Goal: Task Accomplishment & Management: Manage account settings

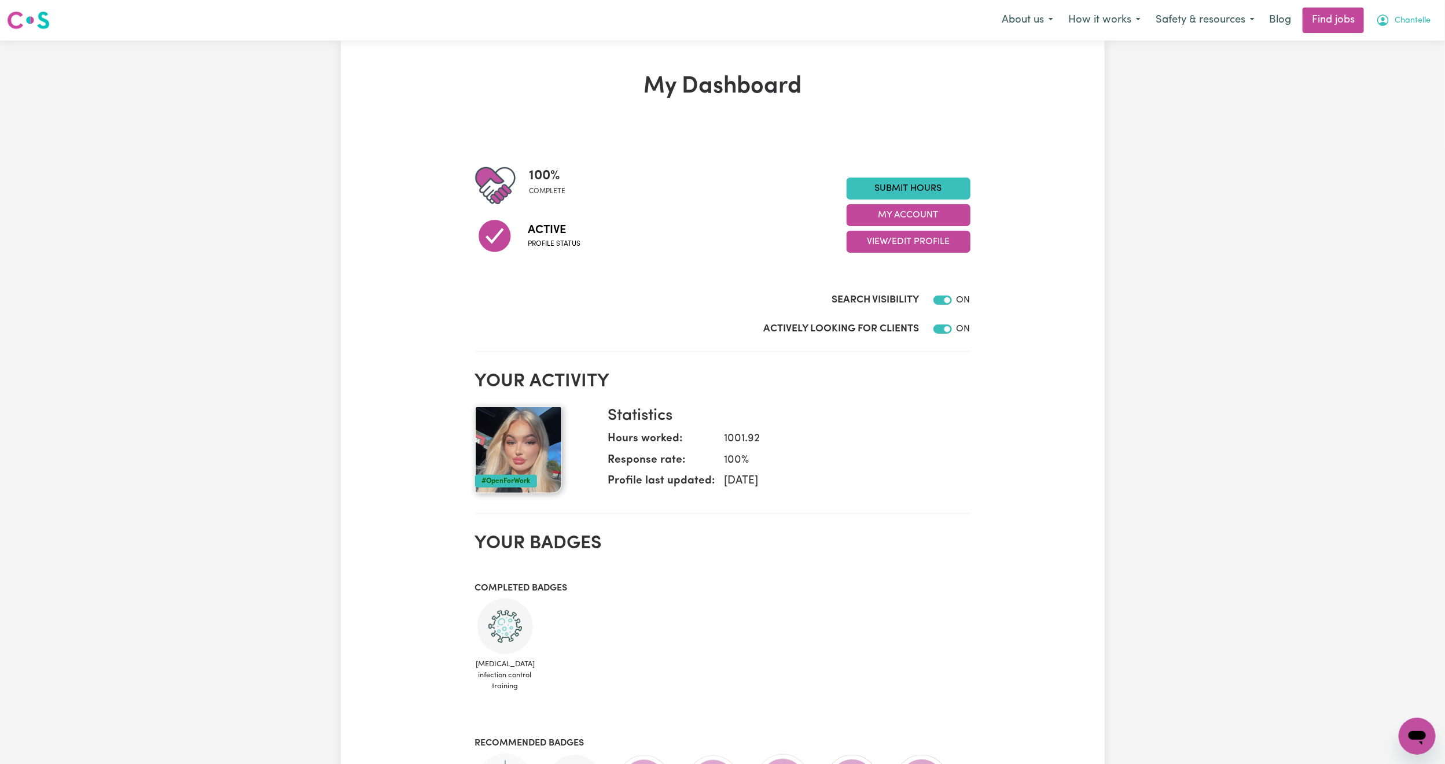
click at [1415, 13] on button "Chantelle" at bounding box center [1402, 20] width 69 height 24
drag, startPoint x: 1404, startPoint y: 27, endPoint x: 1389, endPoint y: 42, distance: 21.7
click at [1389, 42] on link "My Account" at bounding box center [1391, 45] width 91 height 22
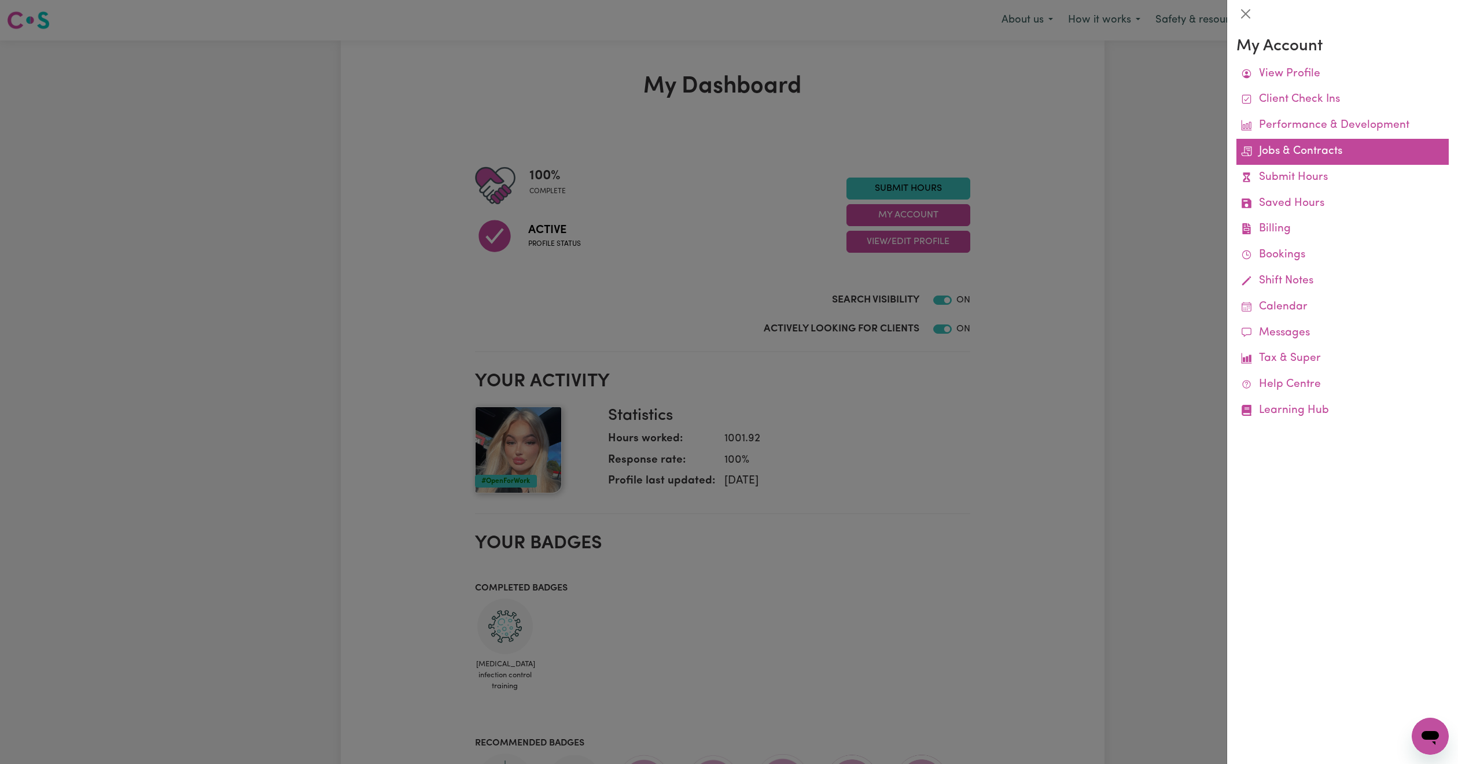
click at [1288, 148] on link "Jobs & Contracts" at bounding box center [1342, 152] width 212 height 26
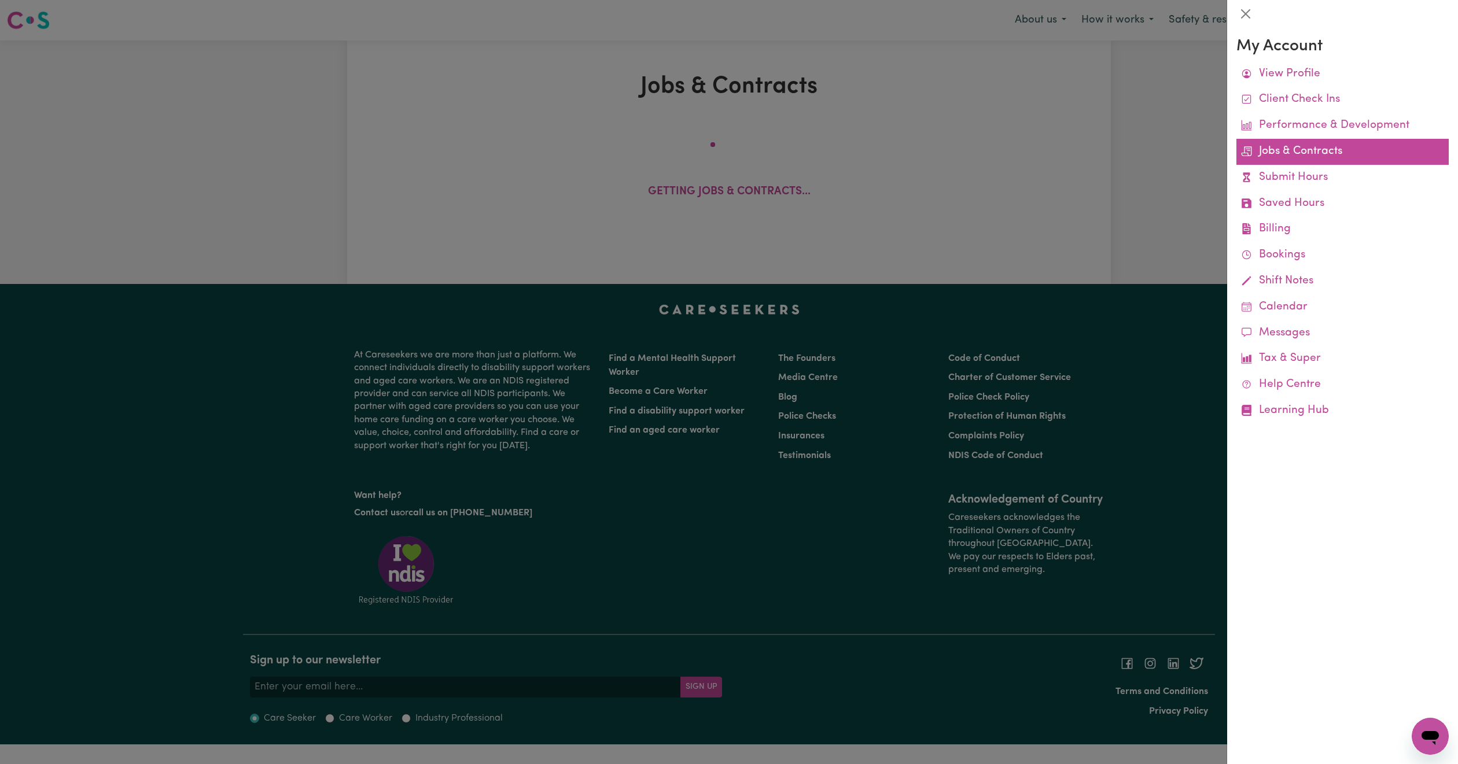
click at [1288, 152] on link "Jobs & Contracts" at bounding box center [1342, 152] width 212 height 26
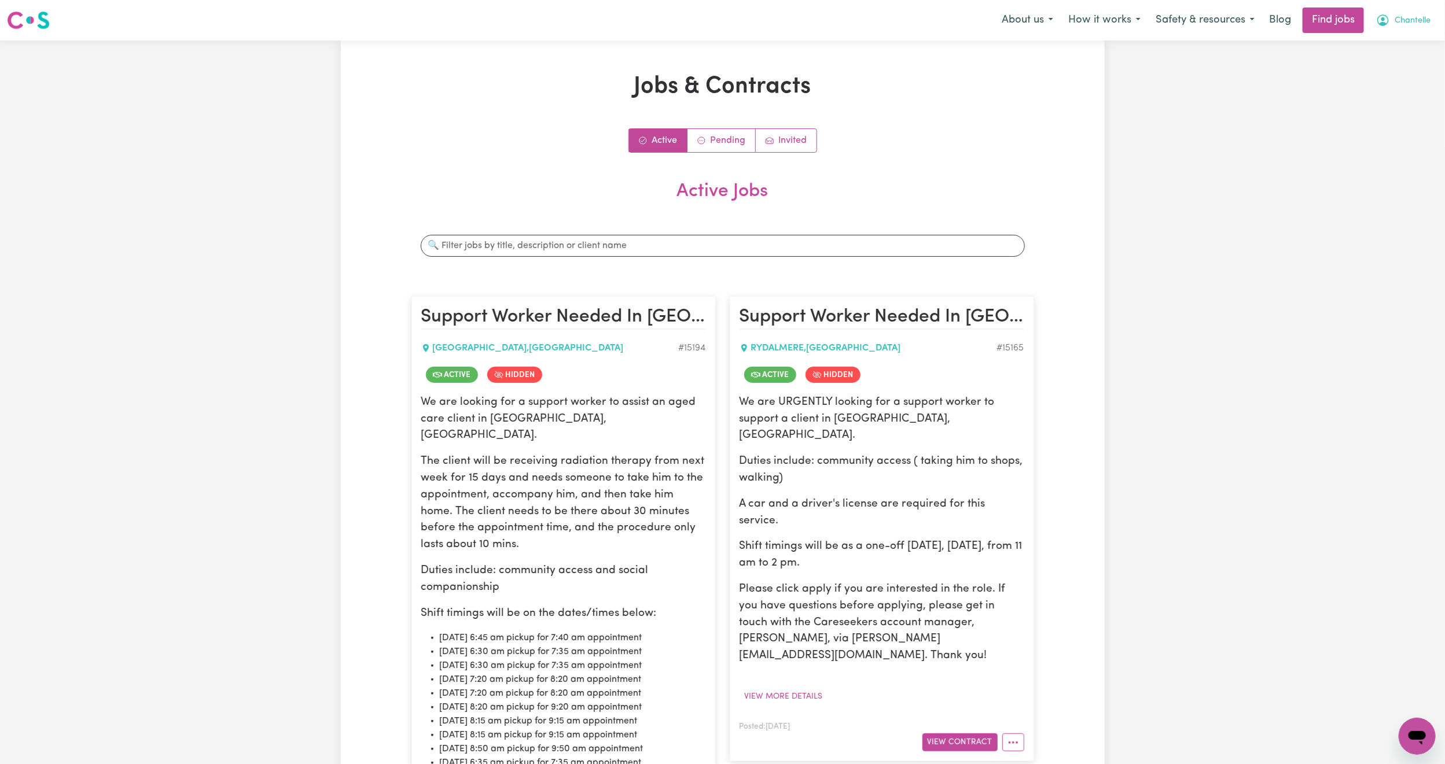
click at [1415, 23] on span "Chantelle" at bounding box center [1412, 20] width 36 height 13
click at [1387, 83] on link "Logout" at bounding box center [1391, 89] width 91 height 22
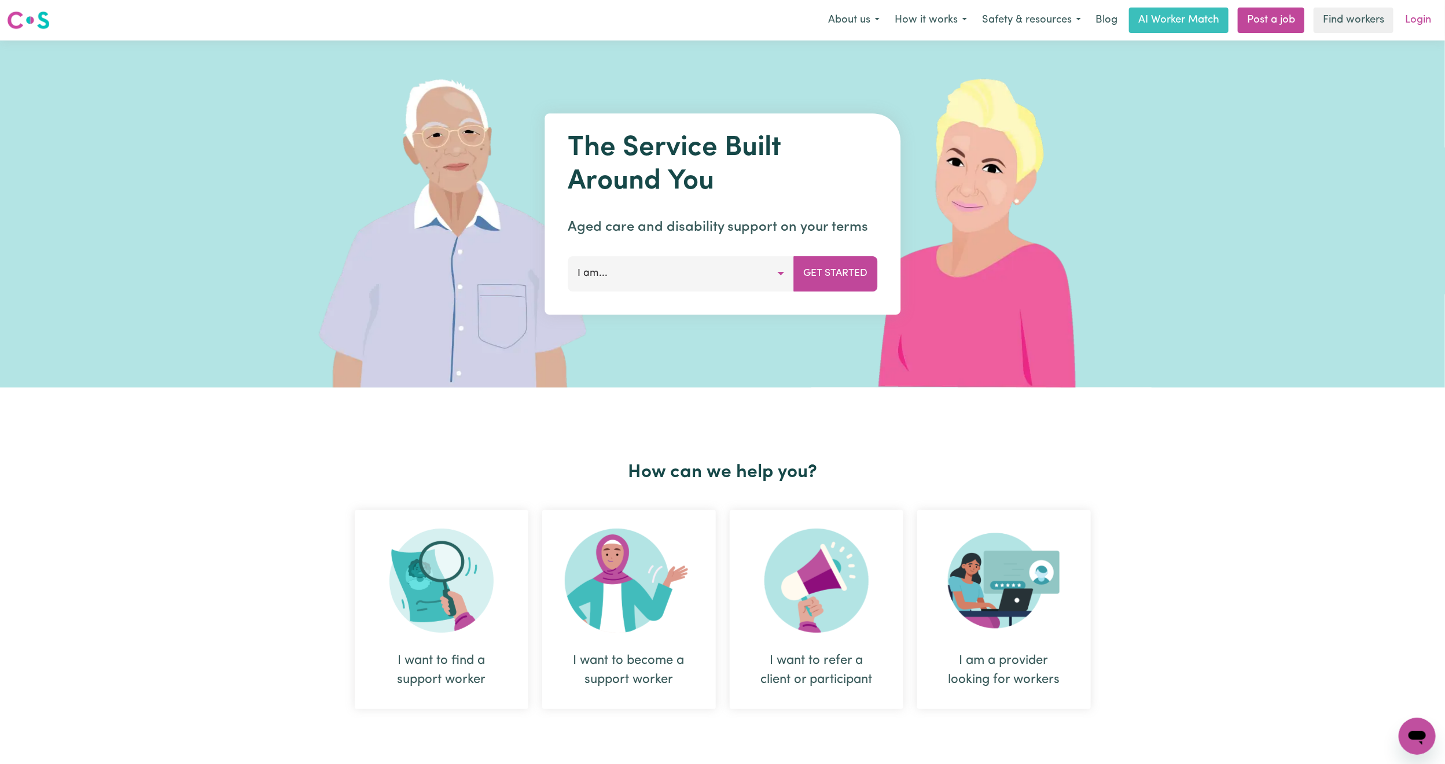
click at [1416, 26] on link "Login" at bounding box center [1418, 20] width 40 height 25
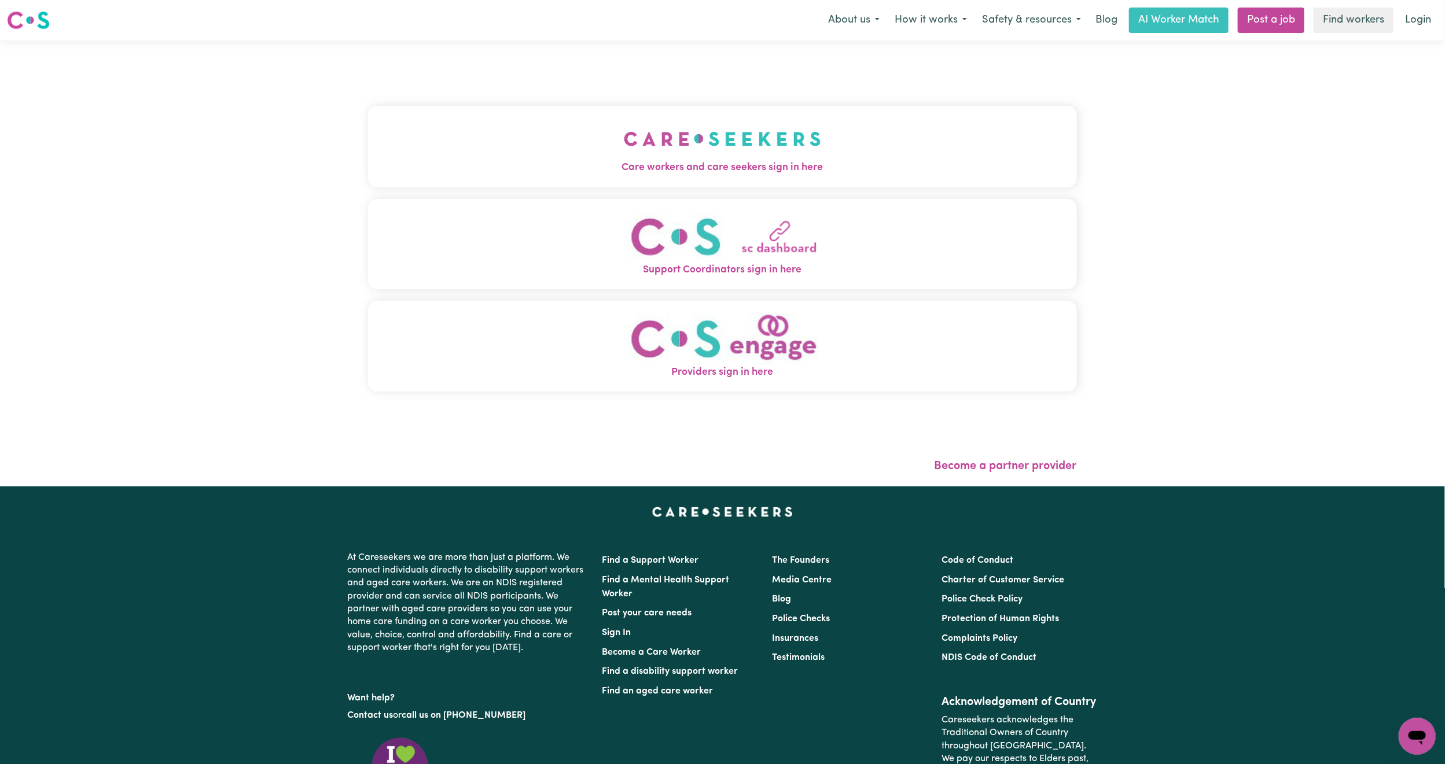
click at [783, 134] on button "Care workers and care seekers sign in here" at bounding box center [722, 146] width 709 height 81
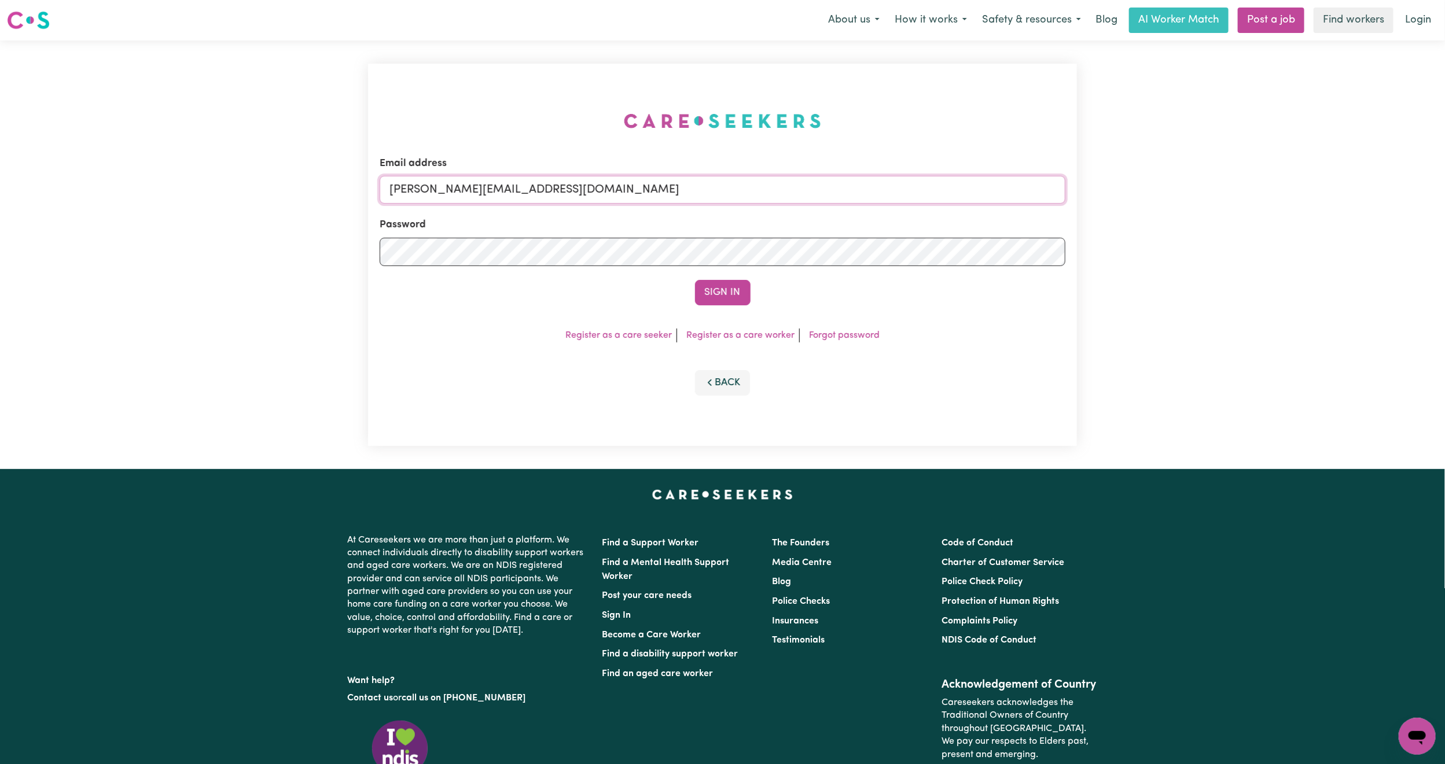
click at [505, 198] on input "[PERSON_NAME][EMAIL_ADDRESS][DOMAIN_NAME]" at bounding box center [723, 190] width 686 height 28
drag, startPoint x: 453, startPoint y: 186, endPoint x: 929, endPoint y: 212, distance: 476.8
click at [929, 212] on form "Email address [EMAIL_ADDRESS][PERSON_NAME][DOMAIN_NAME] Password Sign In" at bounding box center [723, 230] width 686 height 149
type input "[EMAIL_ADDRESS][DOMAIN_NAME]"
click at [741, 285] on button "Sign In" at bounding box center [723, 292] width 56 height 25
